Goal: Task Accomplishment & Management: Manage account settings

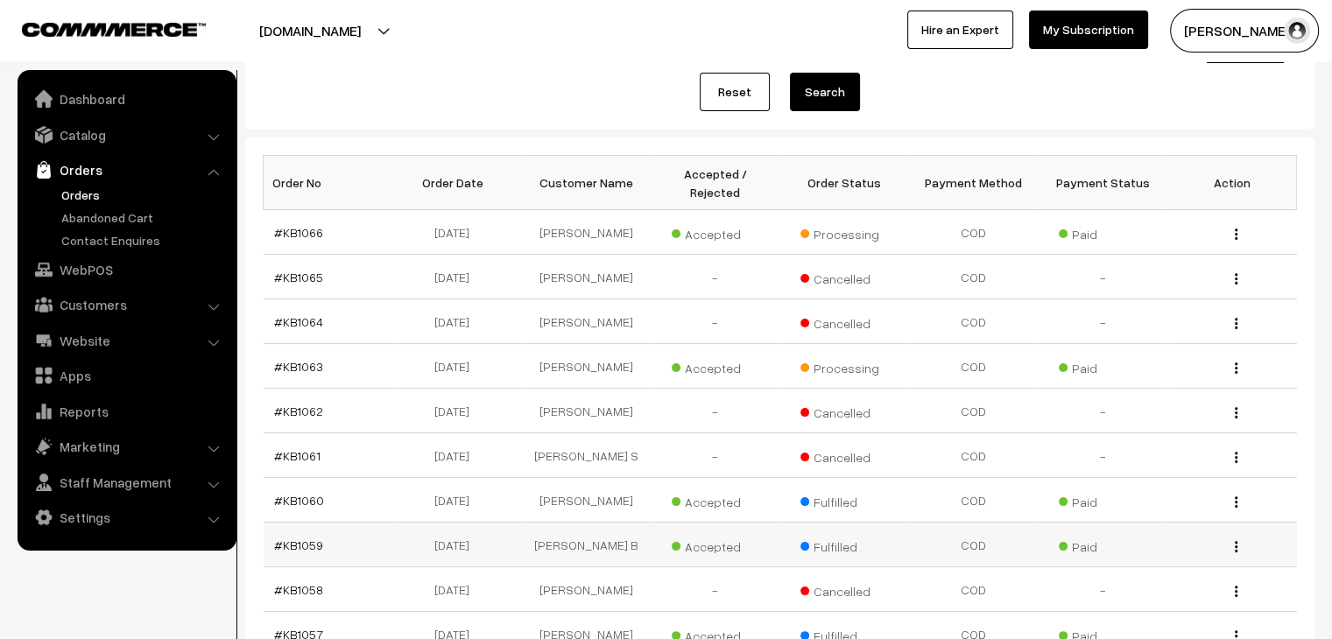
scroll to position [418, 0]
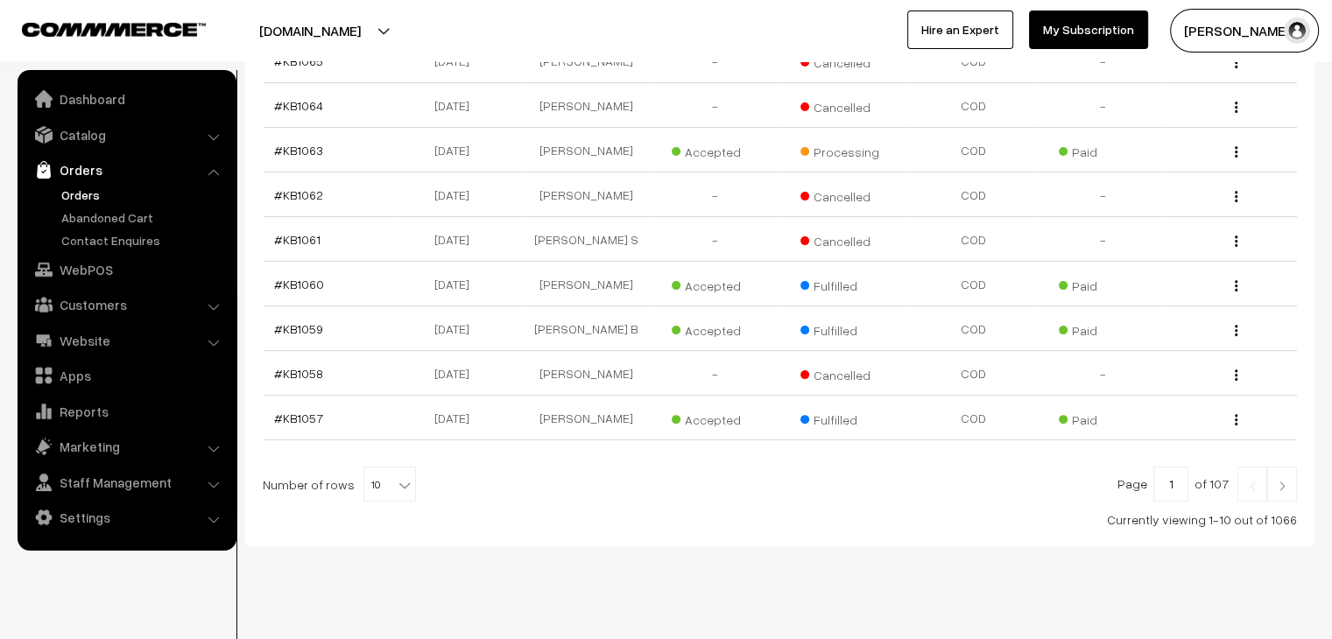
drag, startPoint x: 378, startPoint y: 447, endPoint x: 392, endPoint y: 460, distance: 19.2
click at [379, 467] on span "10" at bounding box center [390, 484] width 53 height 35
select select "100"
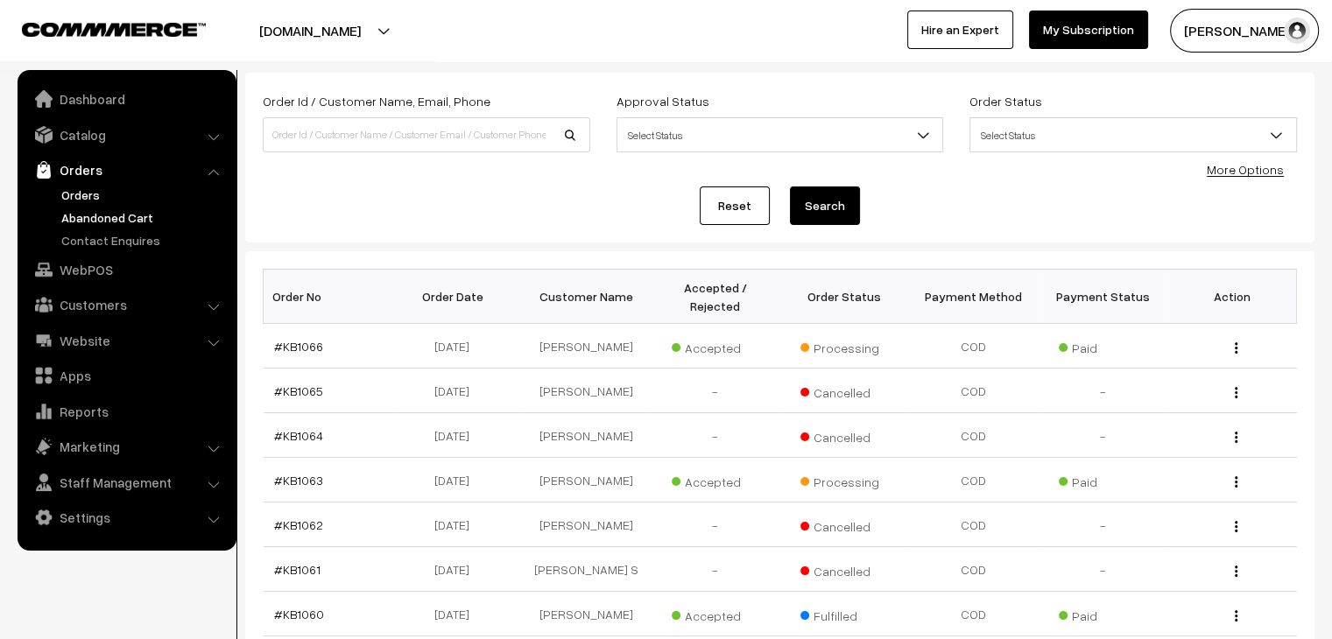
click at [146, 218] on link "Abandoned Cart" at bounding box center [143, 217] width 173 height 18
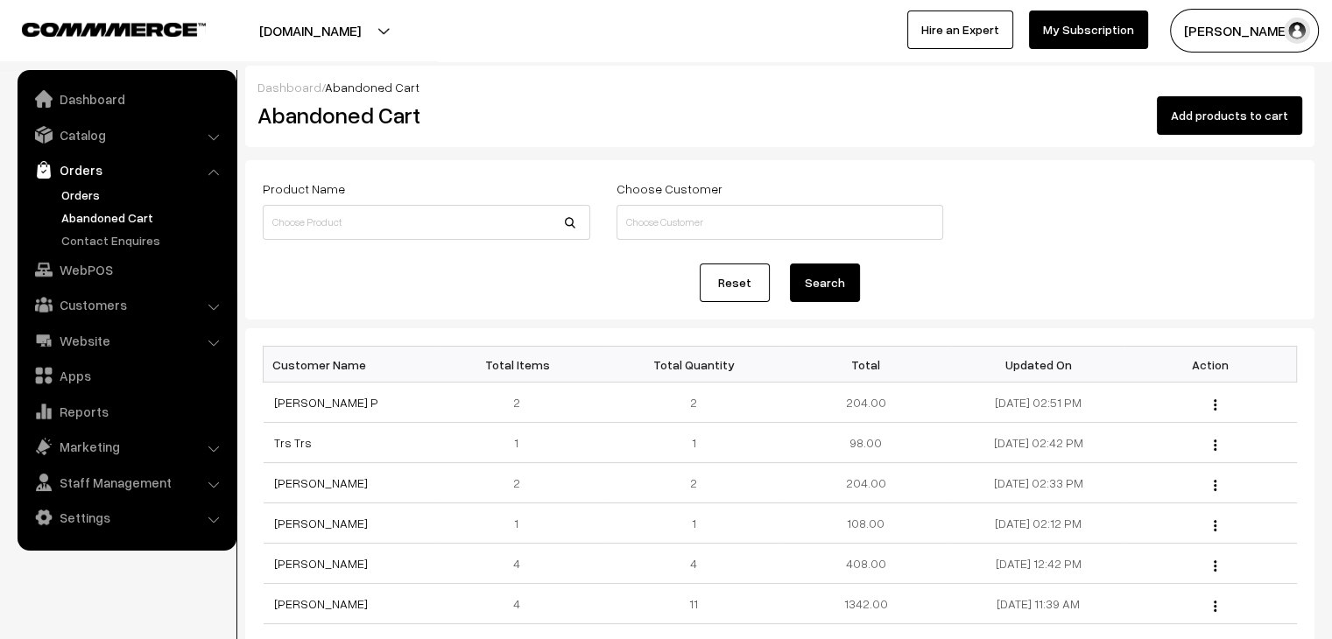
click at [90, 197] on link "Orders" at bounding box center [143, 195] width 173 height 18
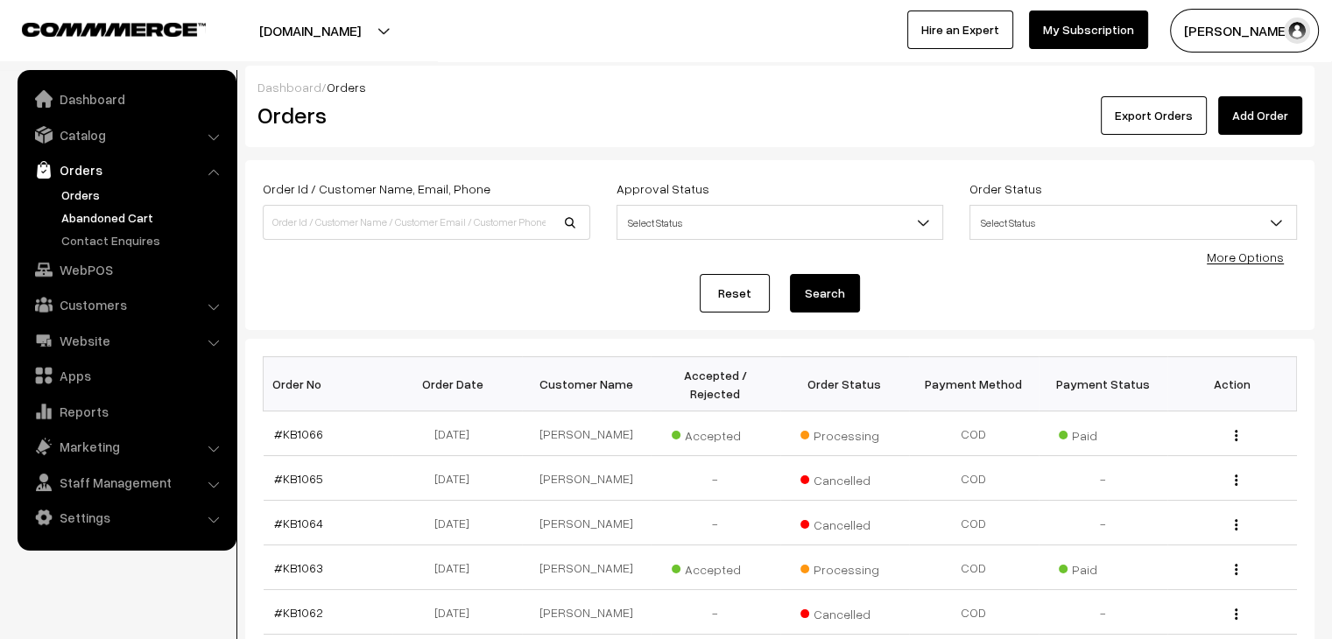
click at [96, 223] on link "Abandoned Cart" at bounding box center [143, 217] width 173 height 18
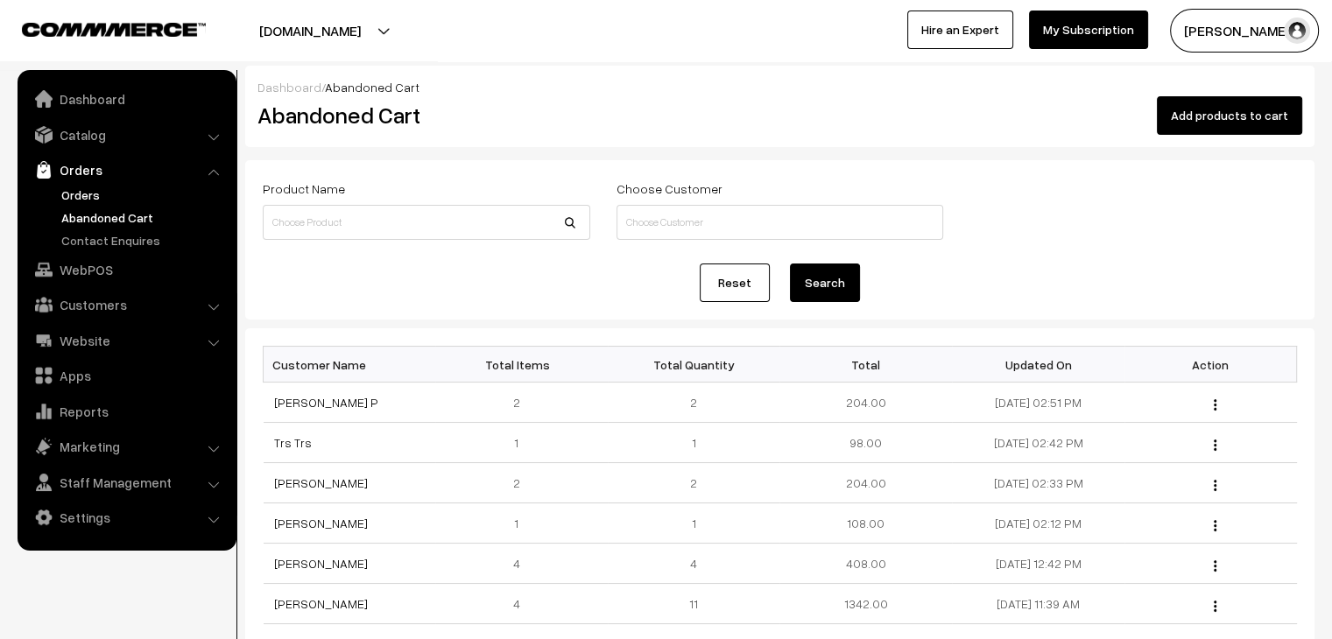
click at [71, 187] on link "Orders" at bounding box center [143, 195] width 173 height 18
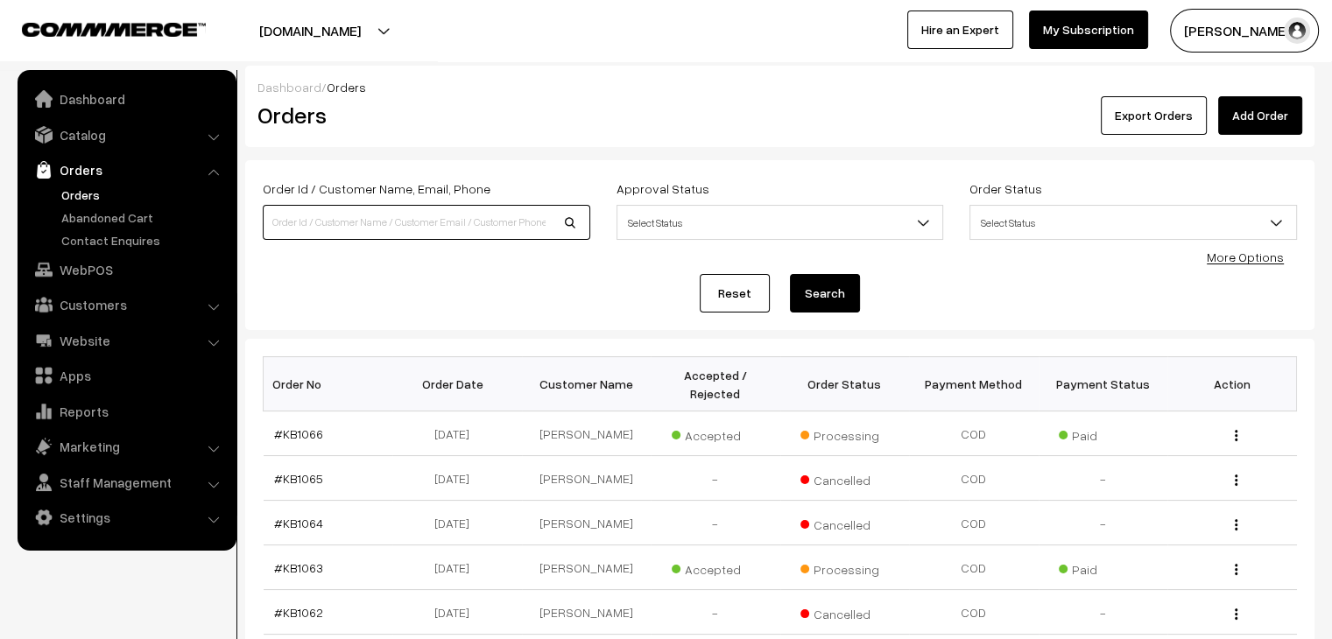
click at [406, 224] on input at bounding box center [427, 222] width 328 height 35
click at [89, 135] on link "Catalog" at bounding box center [126, 135] width 208 height 32
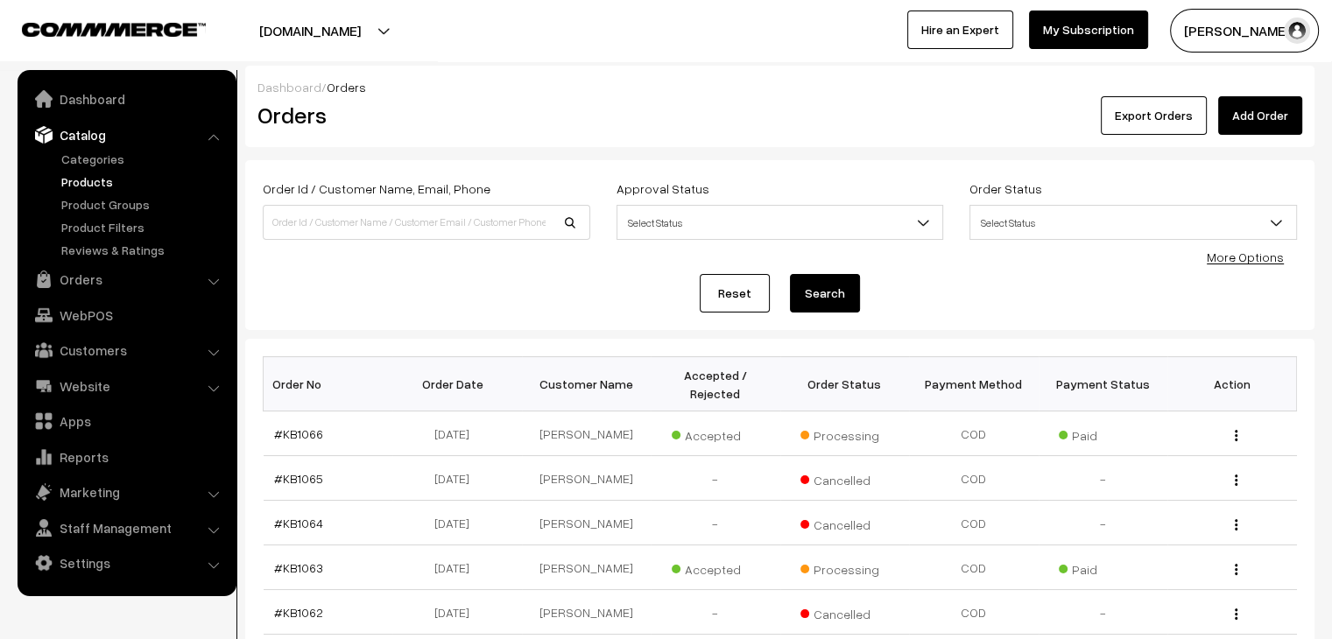
click at [91, 187] on link "Products" at bounding box center [143, 182] width 173 height 18
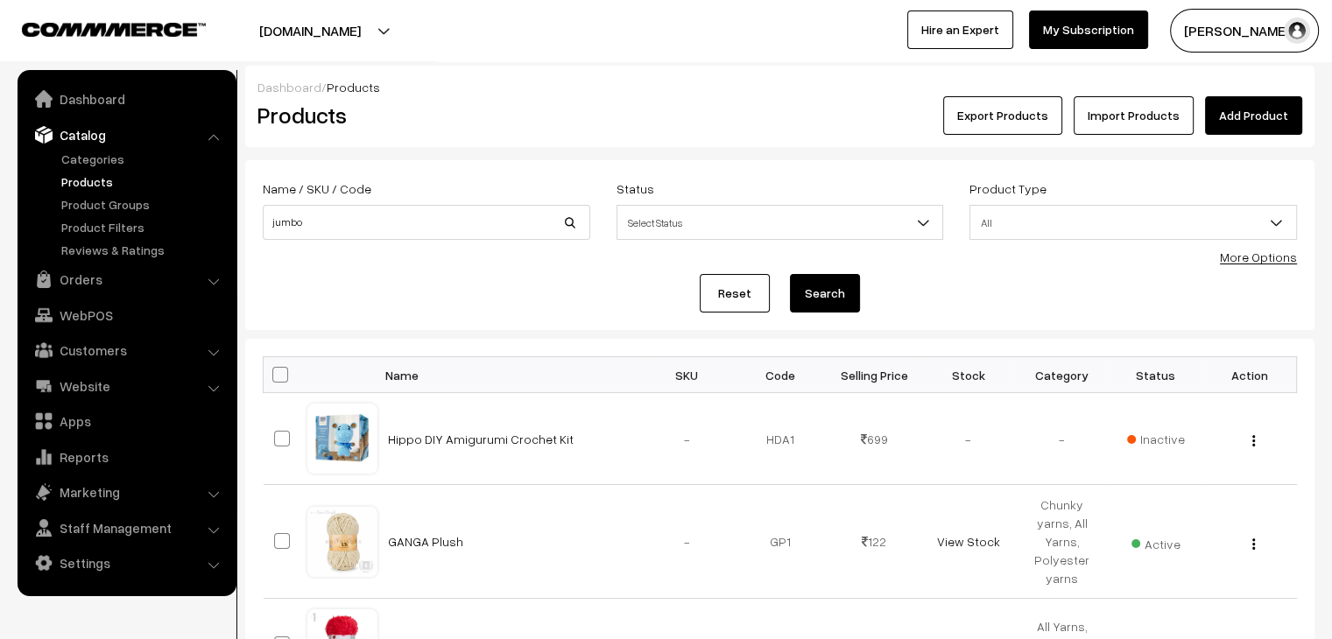
type input "jumbo"
click at [790, 274] on button "Search" at bounding box center [825, 293] width 70 height 39
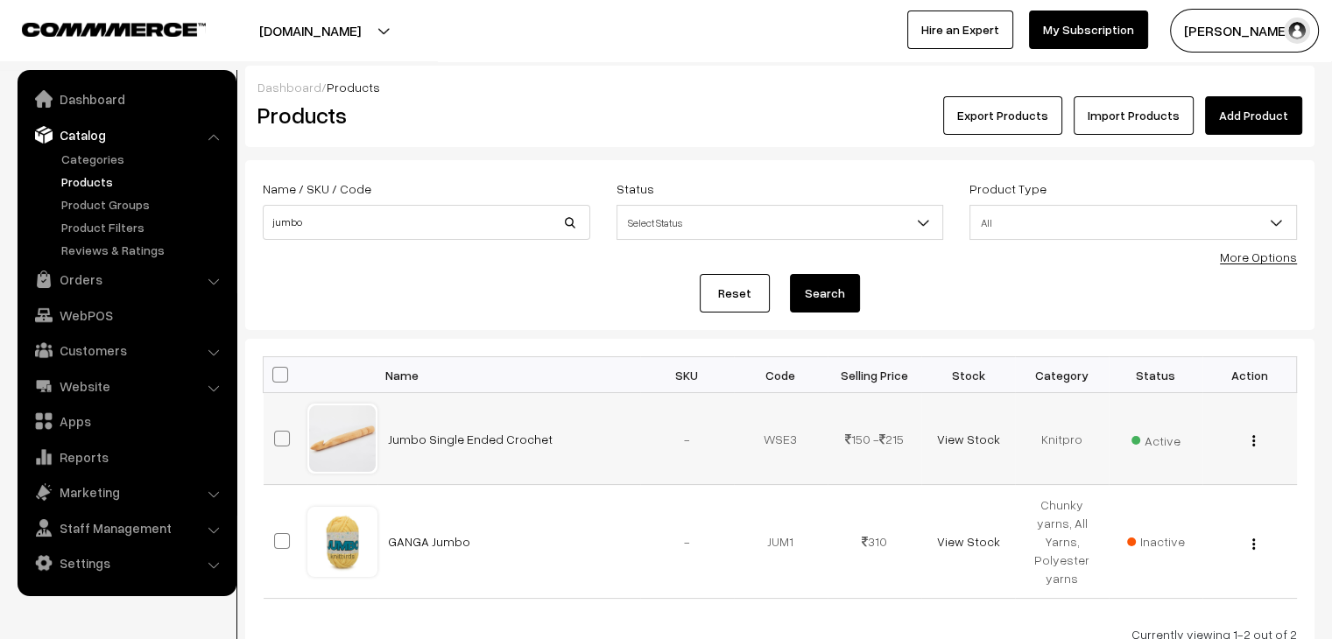
click at [1253, 443] on img "button" at bounding box center [1254, 440] width 3 height 11
click at [1166, 499] on link "Edit" at bounding box center [1175, 505] width 149 height 39
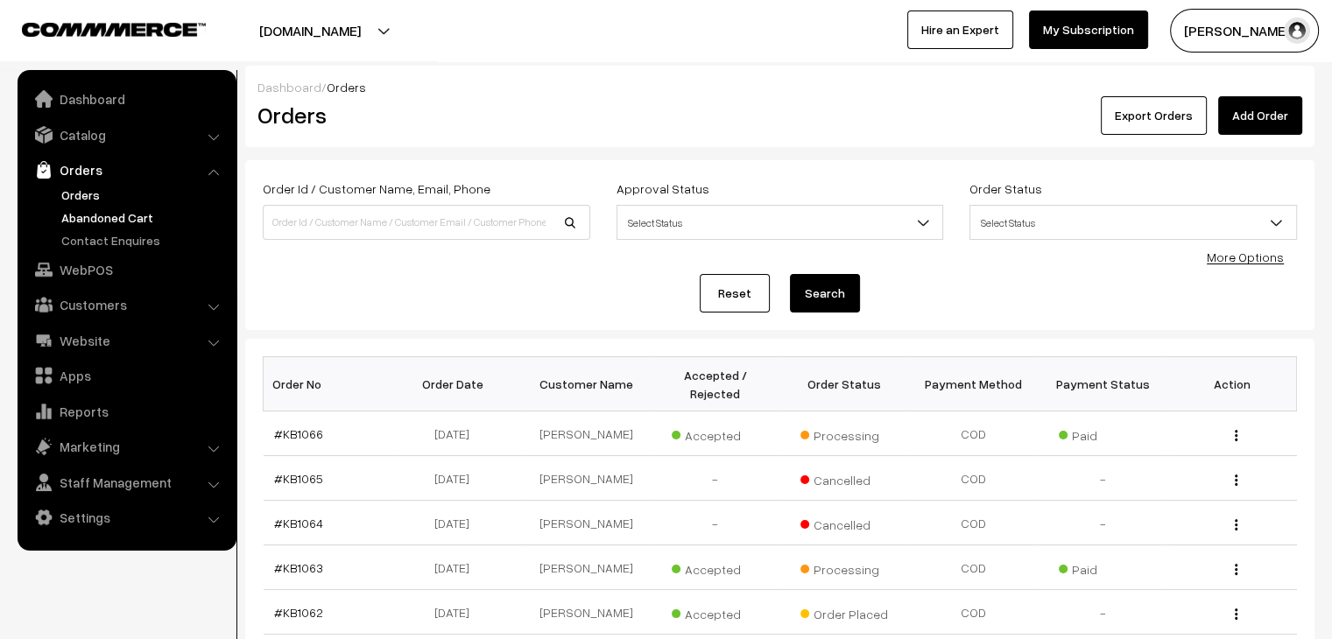
click at [126, 223] on link "Abandoned Cart" at bounding box center [143, 217] width 173 height 18
